Goal: Communication & Community: Answer question/provide support

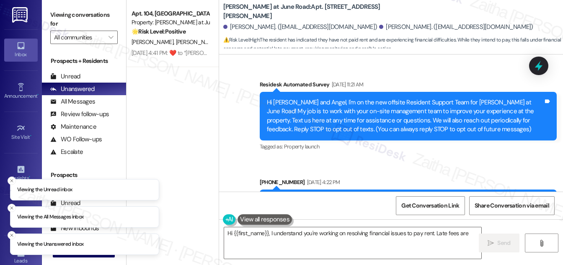
scroll to position [6855, 0]
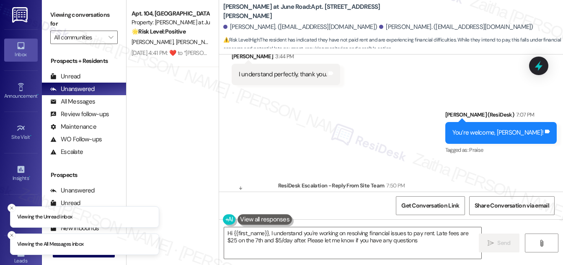
type textarea "Hi {{first_name}}, I understand you're working on resolving financial issues to…"
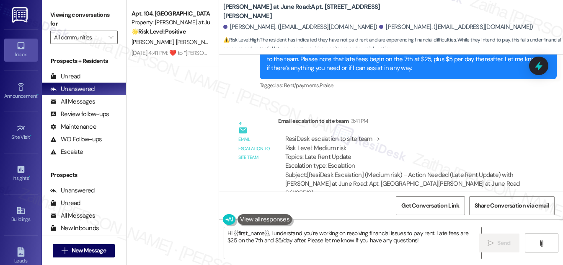
scroll to position [6665, 0]
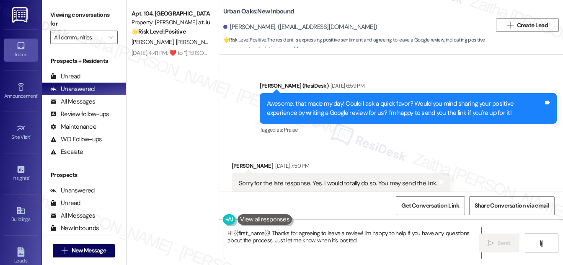
type textarea "Hi {{first_name}}! Thanks for agreeing to leave a review! I'm happy to help if …"
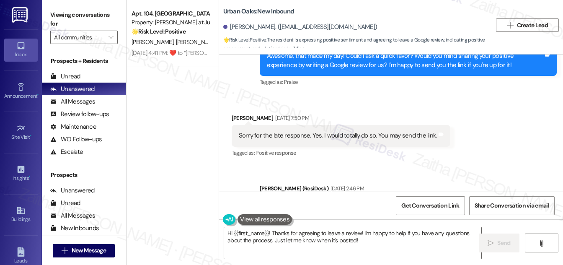
scroll to position [427, 0]
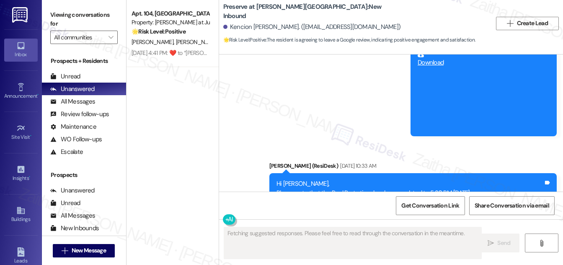
scroll to position [3489, 0]
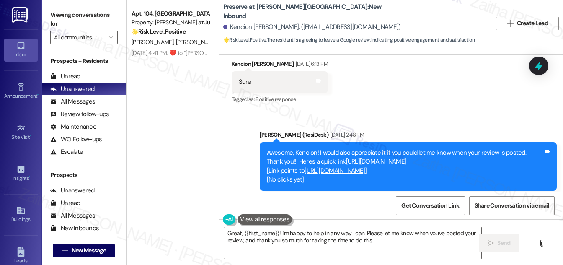
type textarea "Great, {{first_name}}! I'm happy to help in any way I can. Please let me know w…"
